Goal: Task Accomplishment & Management: Use online tool/utility

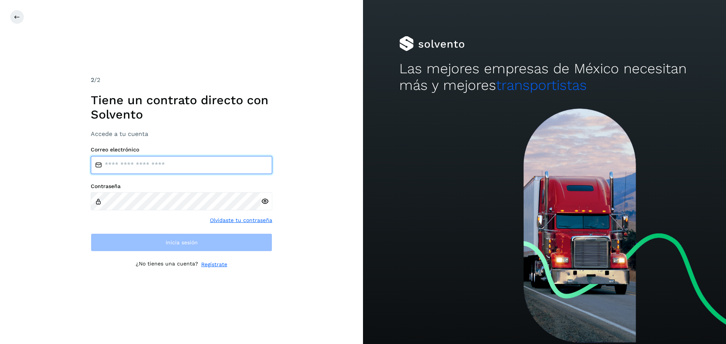
type input "**********"
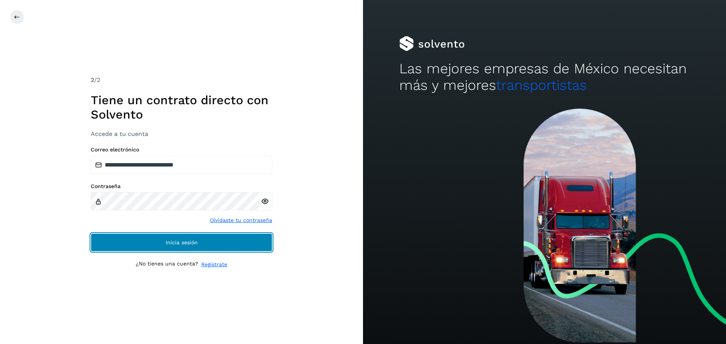
click at [237, 243] on button "Inicia sesión" at bounding box center [181, 243] width 181 height 18
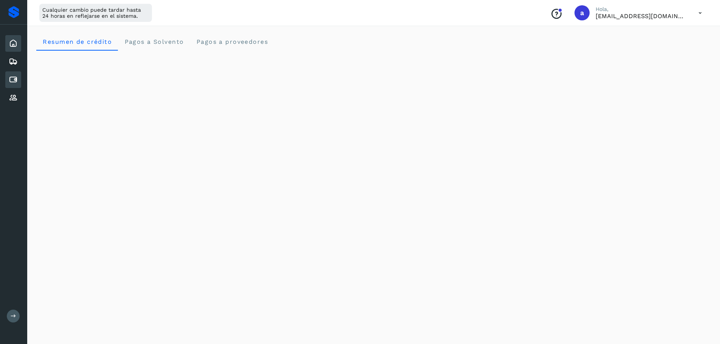
click at [14, 76] on icon at bounding box center [13, 79] width 9 height 9
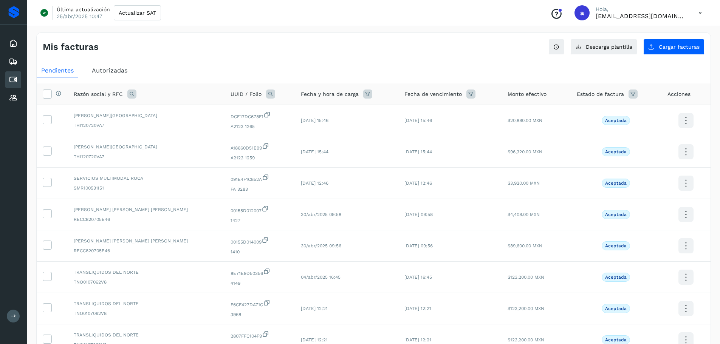
click at [126, 72] on span "Autorizadas" at bounding box center [110, 70] width 36 height 7
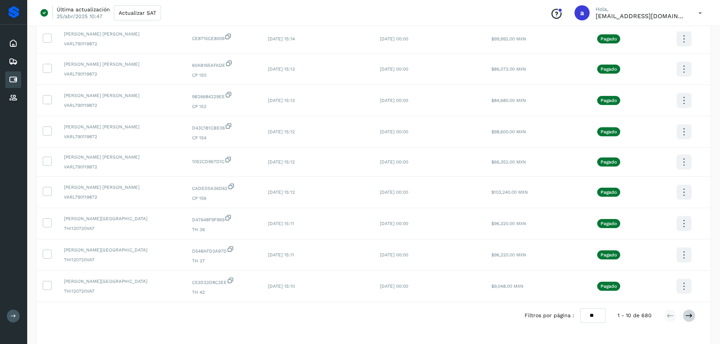
scroll to position [114, 0]
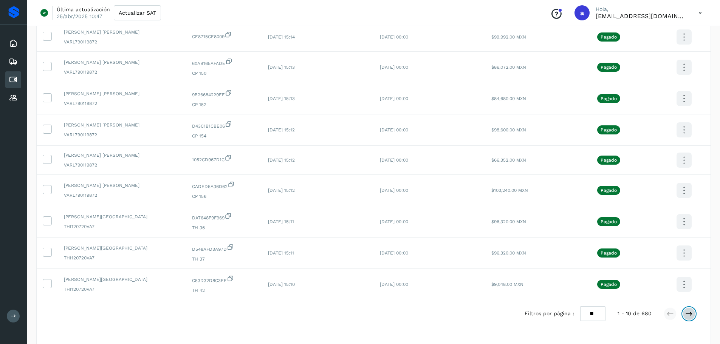
click at [688, 315] on icon at bounding box center [689, 314] width 8 height 8
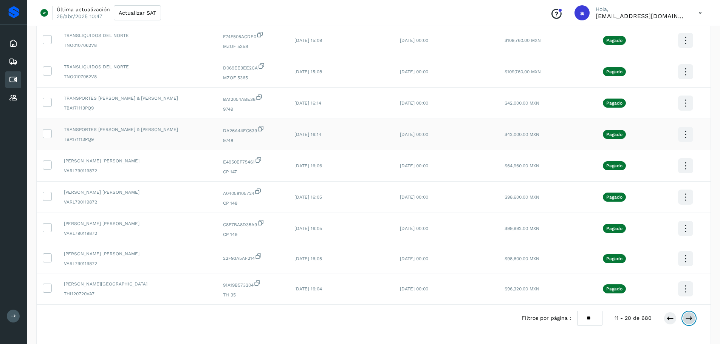
scroll to position [113, 0]
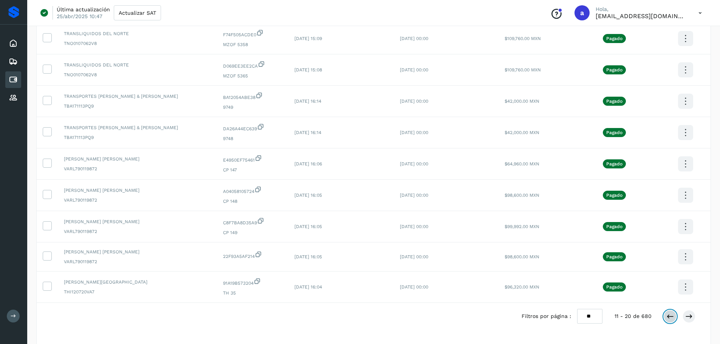
click at [671, 314] on icon at bounding box center [670, 317] width 8 height 8
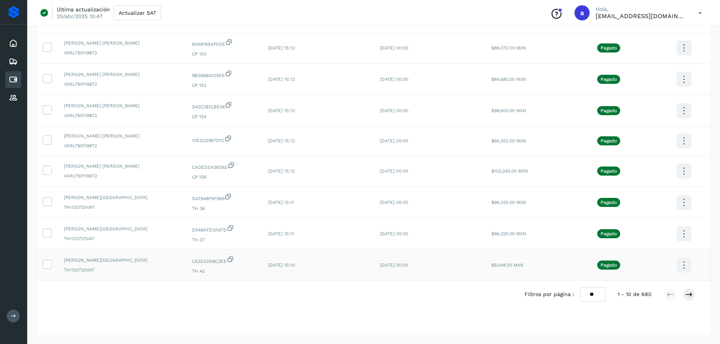
scroll to position [134, 0]
click at [681, 265] on icon at bounding box center [684, 265] width 18 height 18
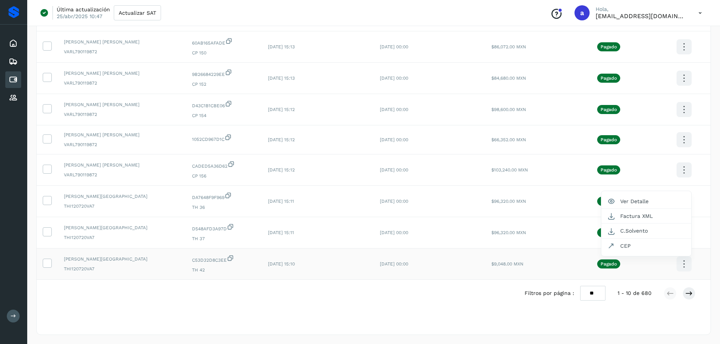
scroll to position [0, 0]
click at [630, 246] on button "CEP" at bounding box center [646, 246] width 90 height 14
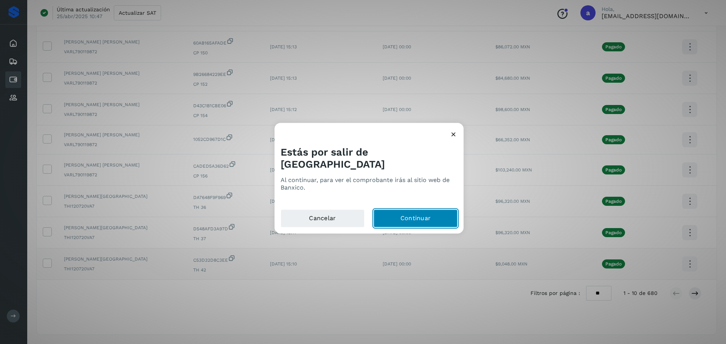
click at [434, 210] on button "Continuar" at bounding box center [415, 218] width 84 height 18
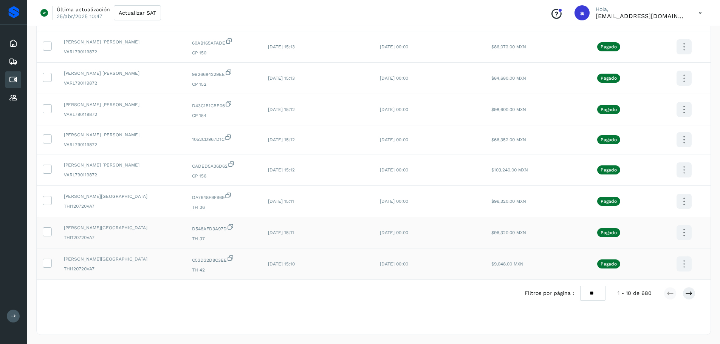
click at [681, 235] on icon at bounding box center [684, 233] width 18 height 18
click at [638, 243] on button "C.Solvento" at bounding box center [646, 240] width 90 height 15
click at [681, 236] on icon at bounding box center [684, 233] width 18 height 18
click at [633, 252] on button "CEP" at bounding box center [646, 255] width 90 height 14
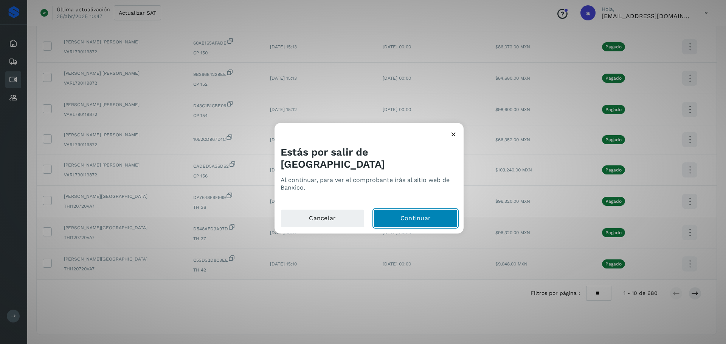
click at [438, 209] on button "Continuar" at bounding box center [415, 218] width 84 height 18
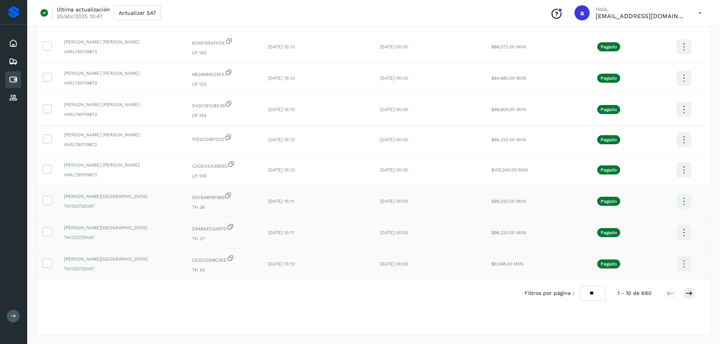
click at [682, 201] on icon at bounding box center [684, 202] width 18 height 18
click at [619, 225] on button "CEP" at bounding box center [646, 224] width 90 height 14
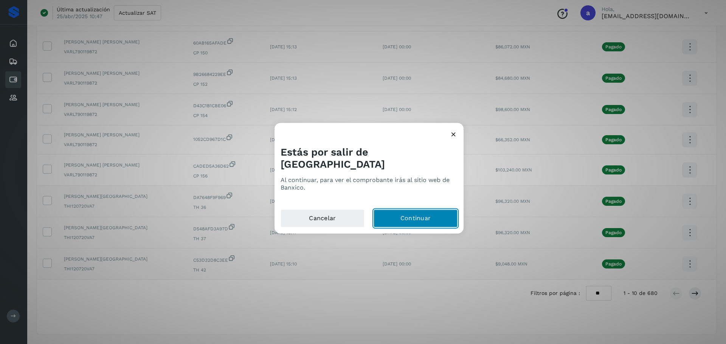
click at [401, 209] on button "Continuar" at bounding box center [415, 218] width 84 height 18
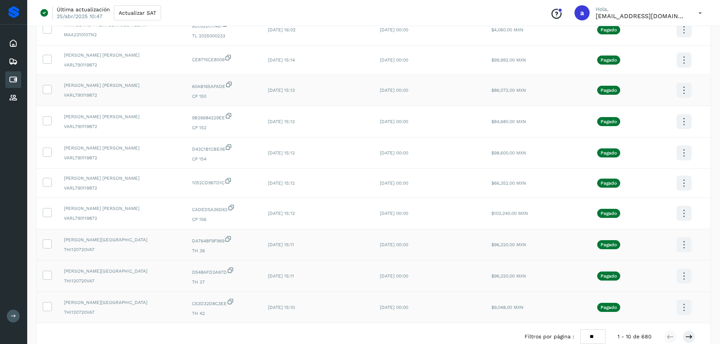
scroll to position [134, 0]
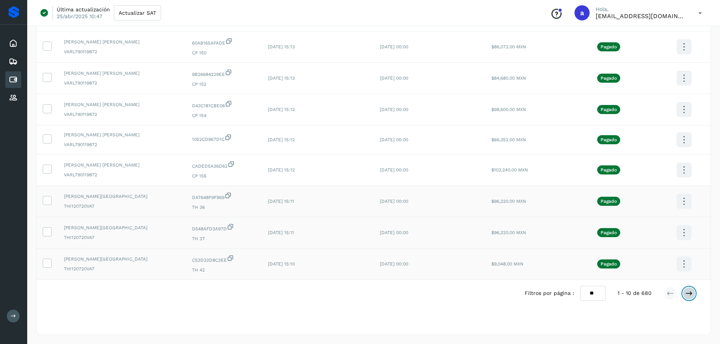
click at [684, 292] on button at bounding box center [689, 293] width 13 height 13
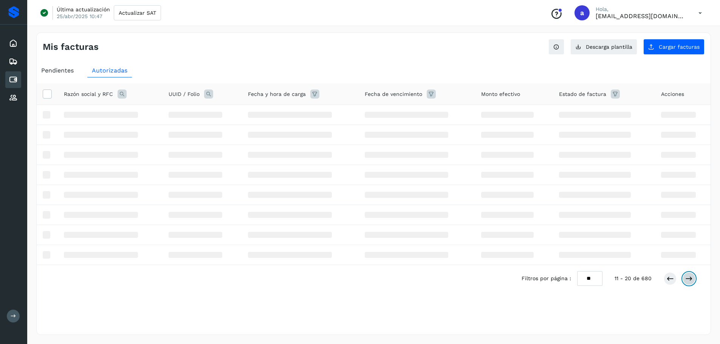
scroll to position [0, 0]
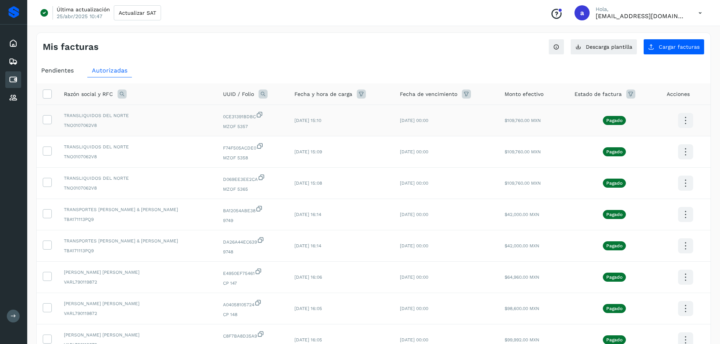
click at [680, 118] on icon at bounding box center [686, 121] width 18 height 18
click at [618, 142] on button "CEP" at bounding box center [648, 143] width 90 height 14
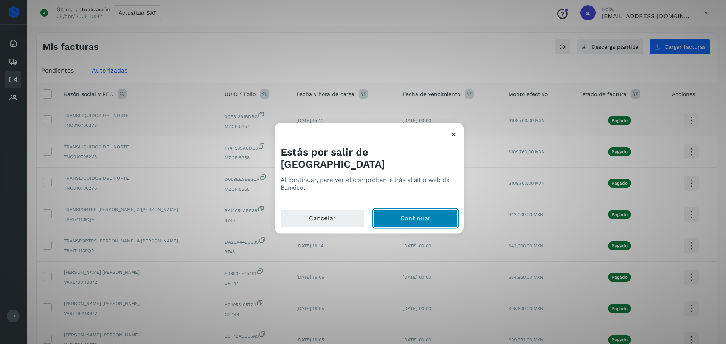
click at [448, 213] on button "Continuar" at bounding box center [415, 218] width 84 height 18
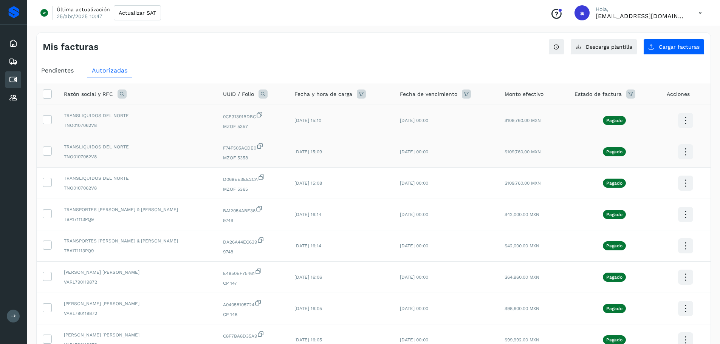
click at [684, 148] on icon at bounding box center [686, 152] width 18 height 18
click at [633, 173] on button "CEP" at bounding box center [648, 174] width 90 height 14
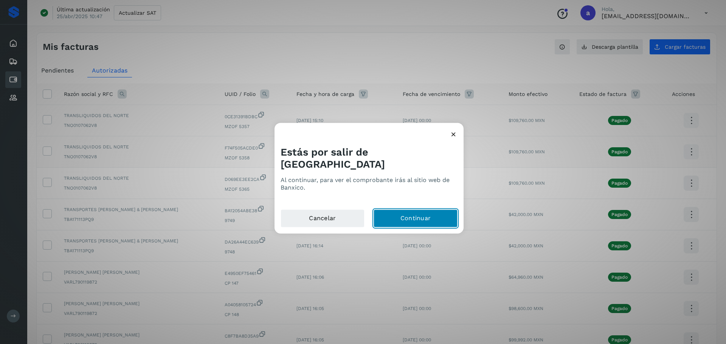
click at [433, 212] on button "Continuar" at bounding box center [415, 218] width 84 height 18
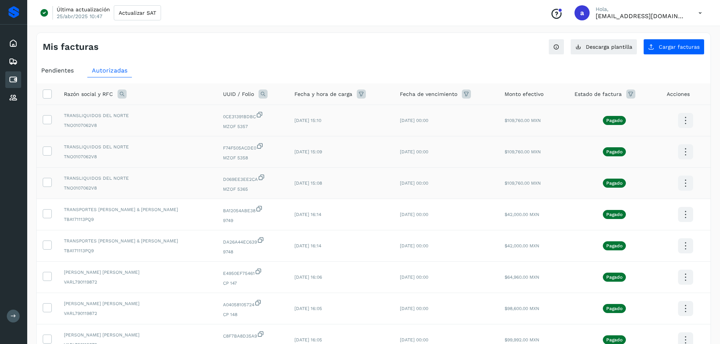
click at [686, 182] on icon at bounding box center [686, 184] width 18 height 18
click at [634, 205] on button "CEP" at bounding box center [648, 205] width 90 height 14
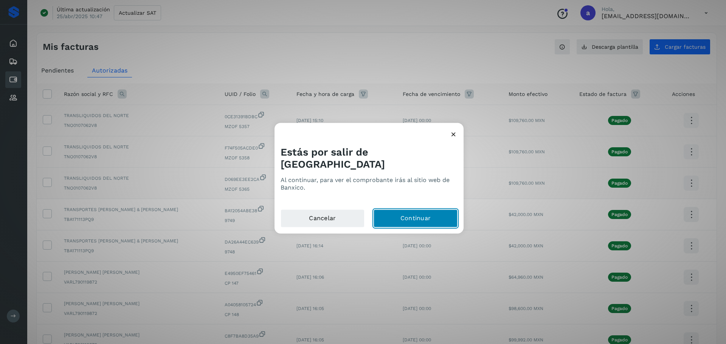
click at [418, 217] on button "Continuar" at bounding box center [415, 218] width 84 height 18
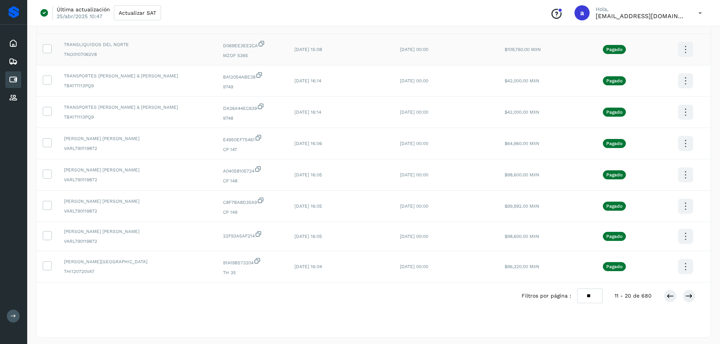
scroll to position [136, 0]
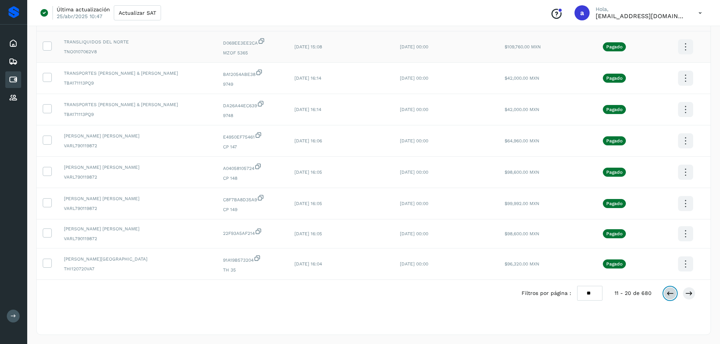
click at [665, 293] on button at bounding box center [670, 293] width 13 height 13
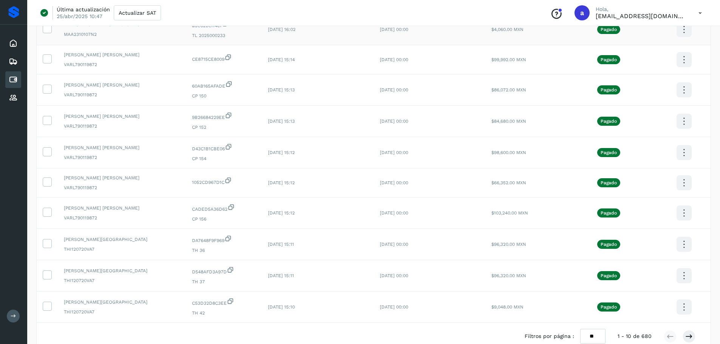
scroll to position [59, 0]
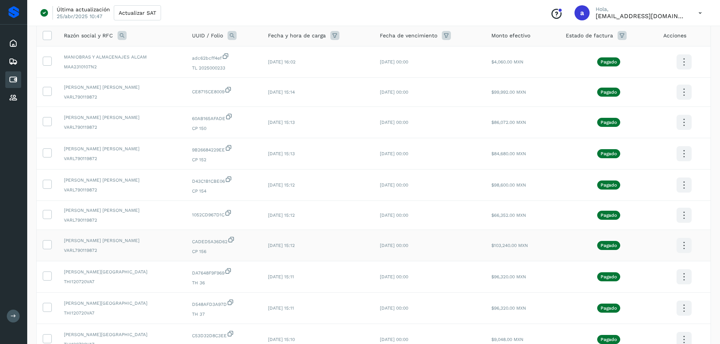
click at [683, 242] on icon at bounding box center [684, 246] width 18 height 18
click at [637, 267] on button "CEP" at bounding box center [646, 268] width 90 height 14
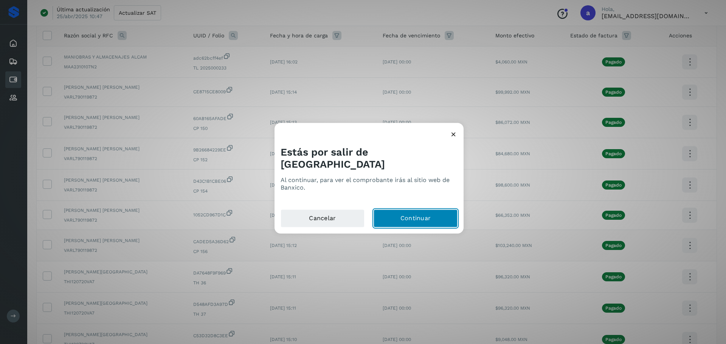
click at [452, 211] on button "Continuar" at bounding box center [415, 218] width 84 height 18
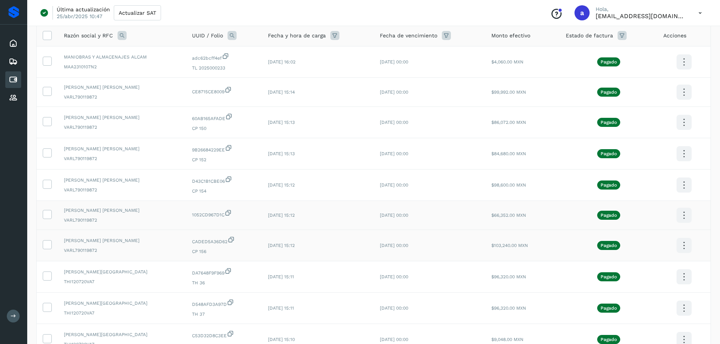
click at [683, 216] on icon at bounding box center [684, 216] width 18 height 18
click at [626, 235] on button "CEP" at bounding box center [646, 238] width 90 height 14
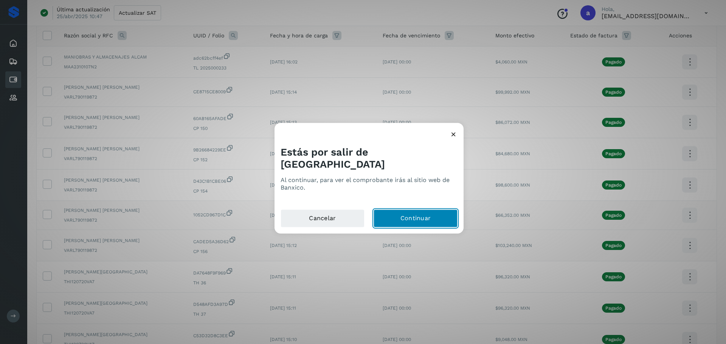
click at [422, 215] on button "Continuar" at bounding box center [415, 218] width 84 height 18
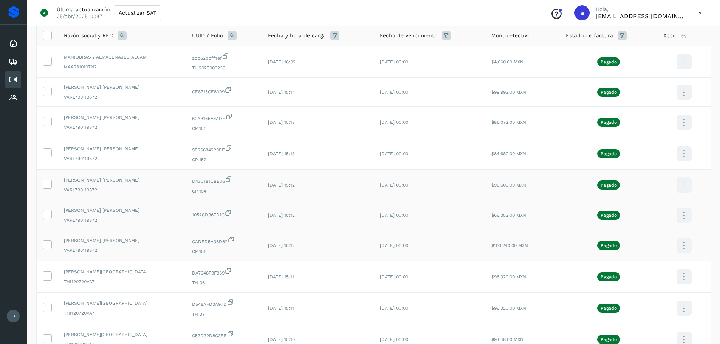
click at [688, 184] on icon at bounding box center [684, 186] width 18 height 18
click at [623, 206] on button "CEP" at bounding box center [646, 207] width 90 height 14
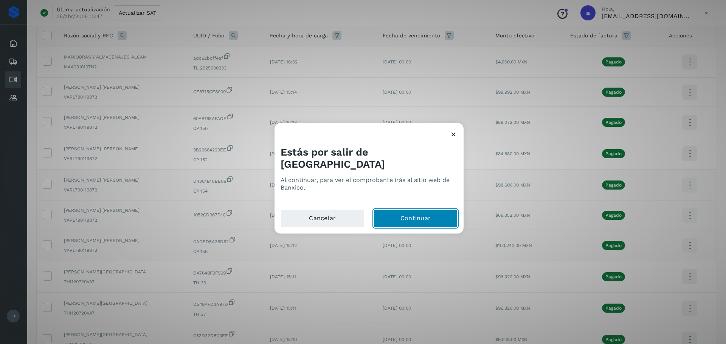
click at [439, 212] on button "Continuar" at bounding box center [415, 218] width 84 height 18
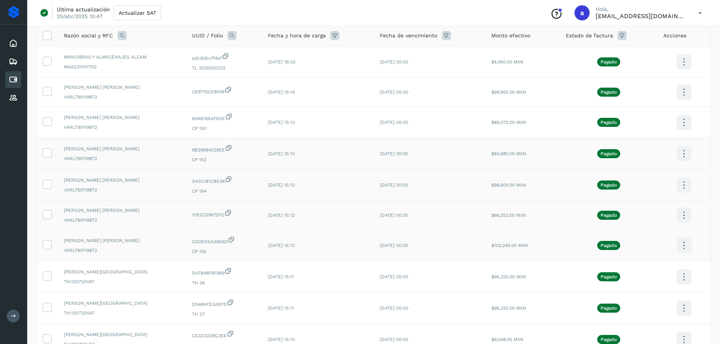
click at [687, 155] on icon at bounding box center [684, 154] width 18 height 18
click at [624, 175] on button "CEP" at bounding box center [646, 176] width 90 height 14
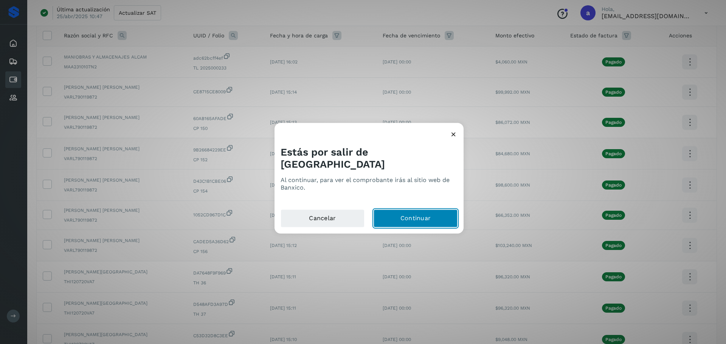
click at [427, 212] on button "Continuar" at bounding box center [415, 218] width 84 height 18
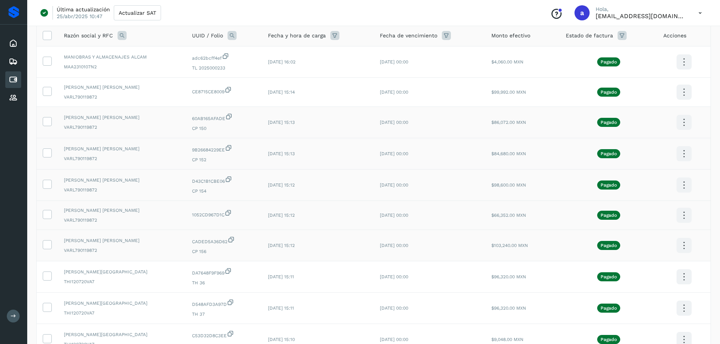
click at [685, 123] on icon at bounding box center [684, 123] width 18 height 18
click at [649, 145] on button "CEP" at bounding box center [646, 145] width 90 height 14
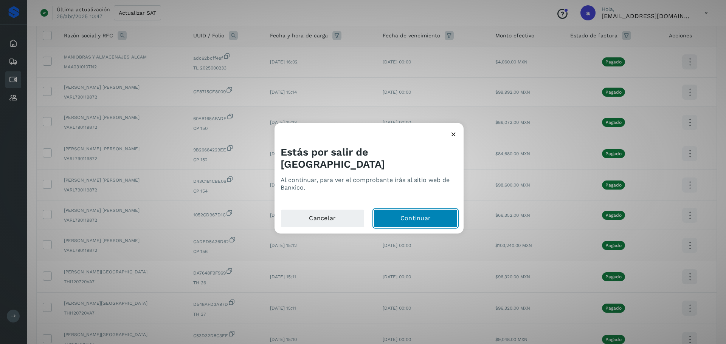
click at [433, 209] on button "Continuar" at bounding box center [415, 218] width 84 height 18
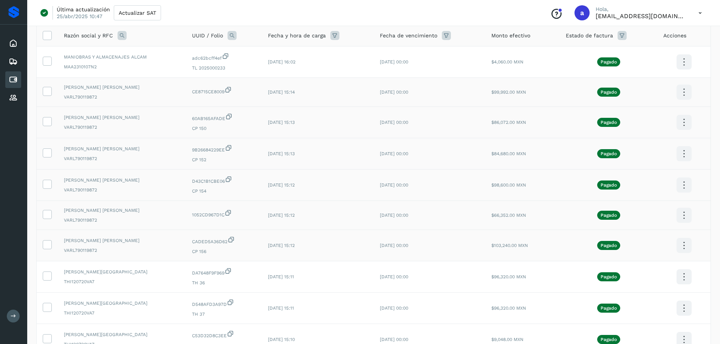
click at [685, 94] on icon at bounding box center [684, 93] width 18 height 18
click at [618, 113] on button "CEP" at bounding box center [646, 114] width 90 height 14
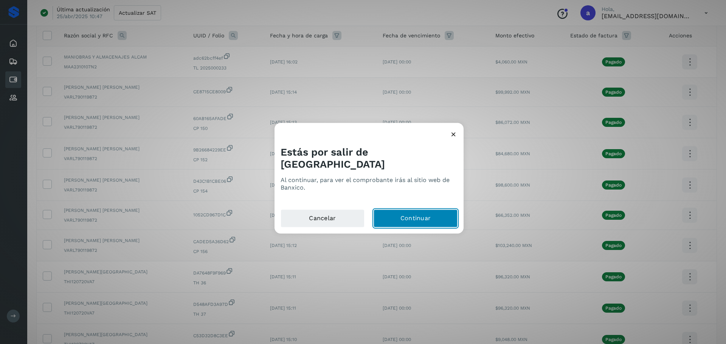
click at [395, 209] on button "Continuar" at bounding box center [415, 218] width 84 height 18
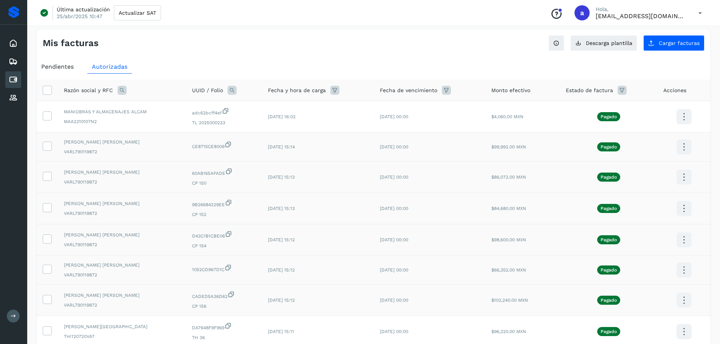
scroll to position [0, 0]
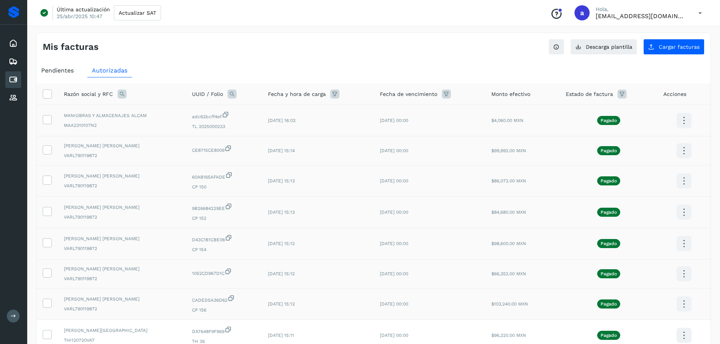
click at [686, 120] on icon at bounding box center [684, 121] width 18 height 18
click at [635, 145] on button "CEP" at bounding box center [646, 143] width 90 height 14
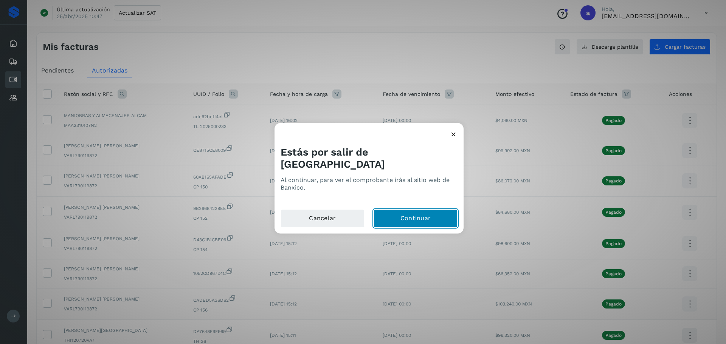
click at [422, 209] on button "Continuar" at bounding box center [415, 218] width 84 height 18
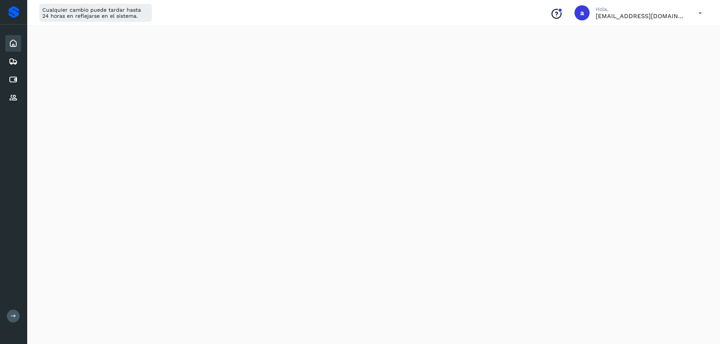
scroll to position [76, 0]
